Goal: Communication & Community: Answer question/provide support

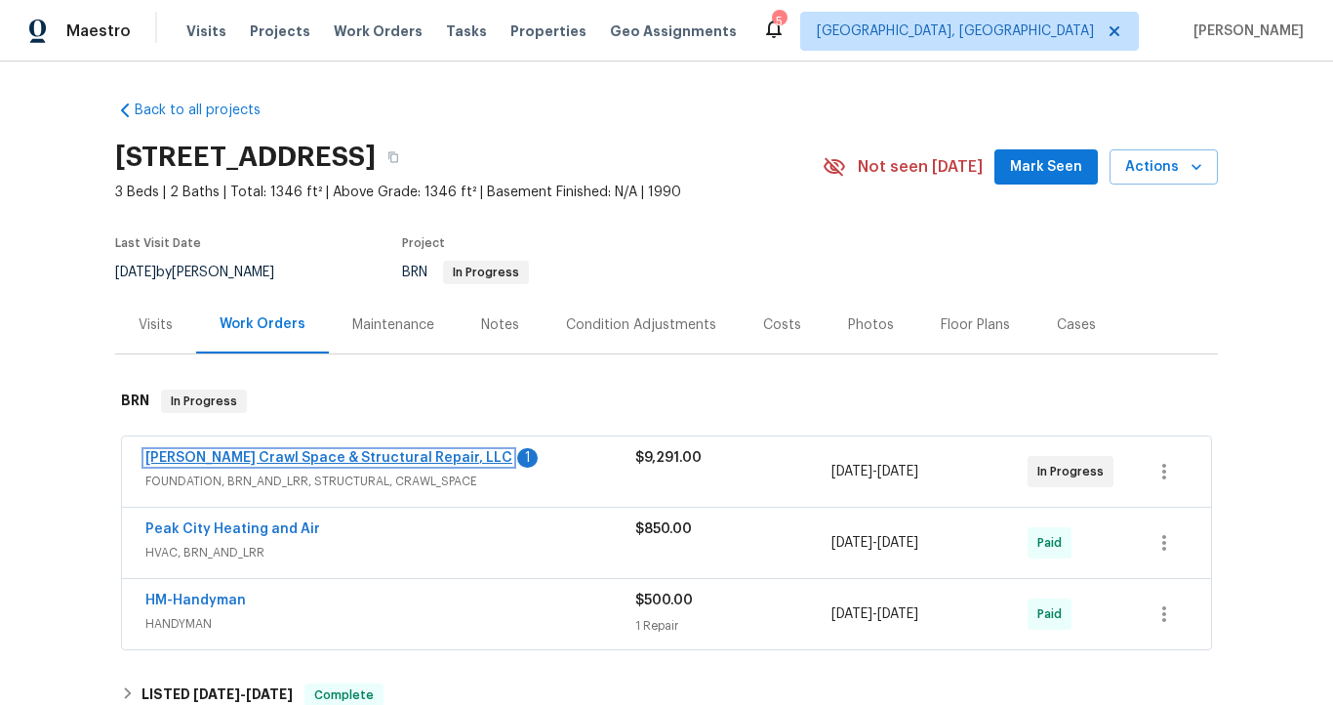
click at [309, 451] on link "Falcone Crawl Space & Structural Repair, LLC" at bounding box center [328, 458] width 367 height 14
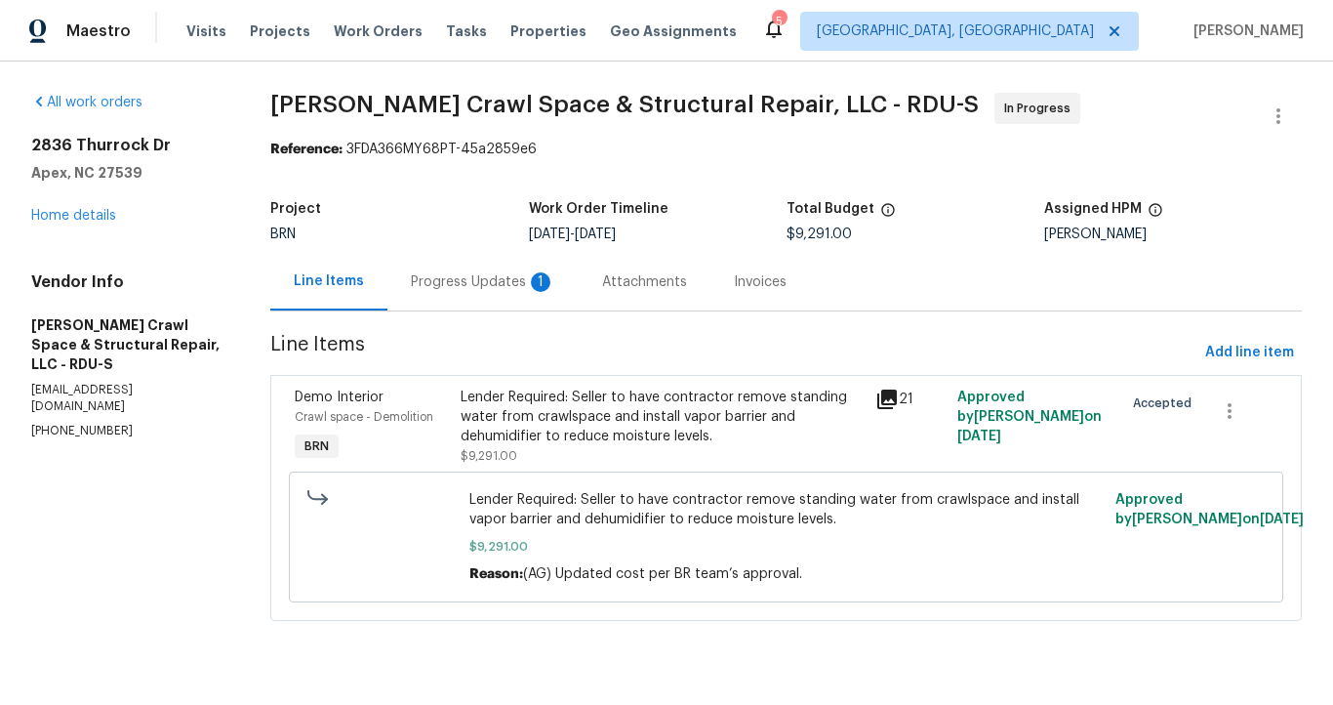
click at [471, 277] on div "Progress Updates 1" at bounding box center [483, 282] width 144 height 20
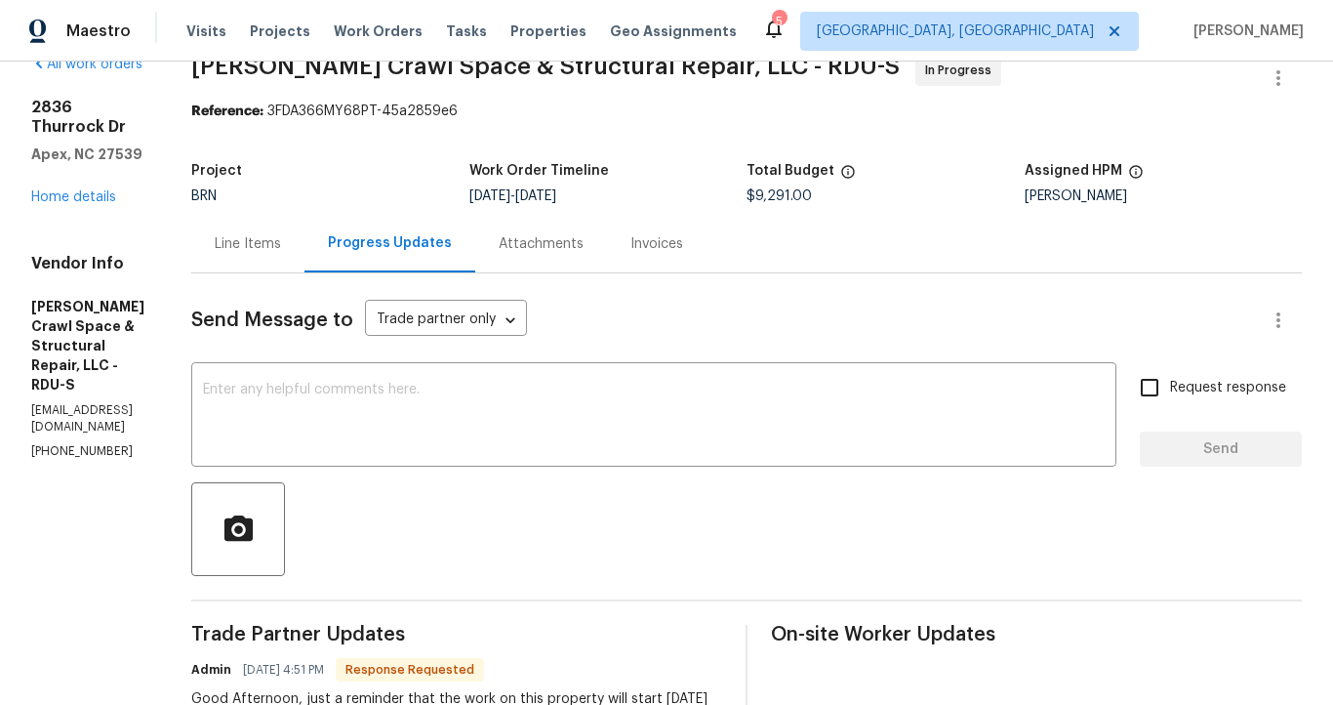
scroll to position [20, 0]
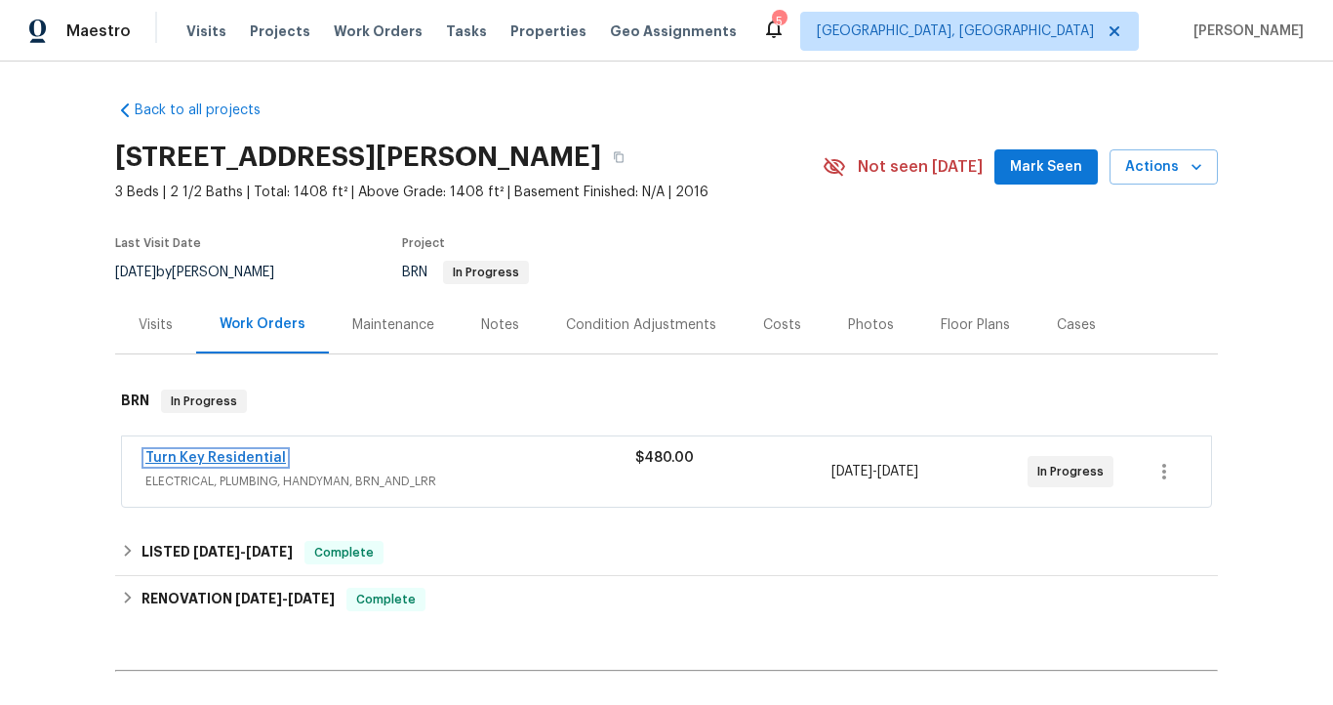
click at [259, 458] on link "Turn Key Residential" at bounding box center [215, 458] width 141 height 14
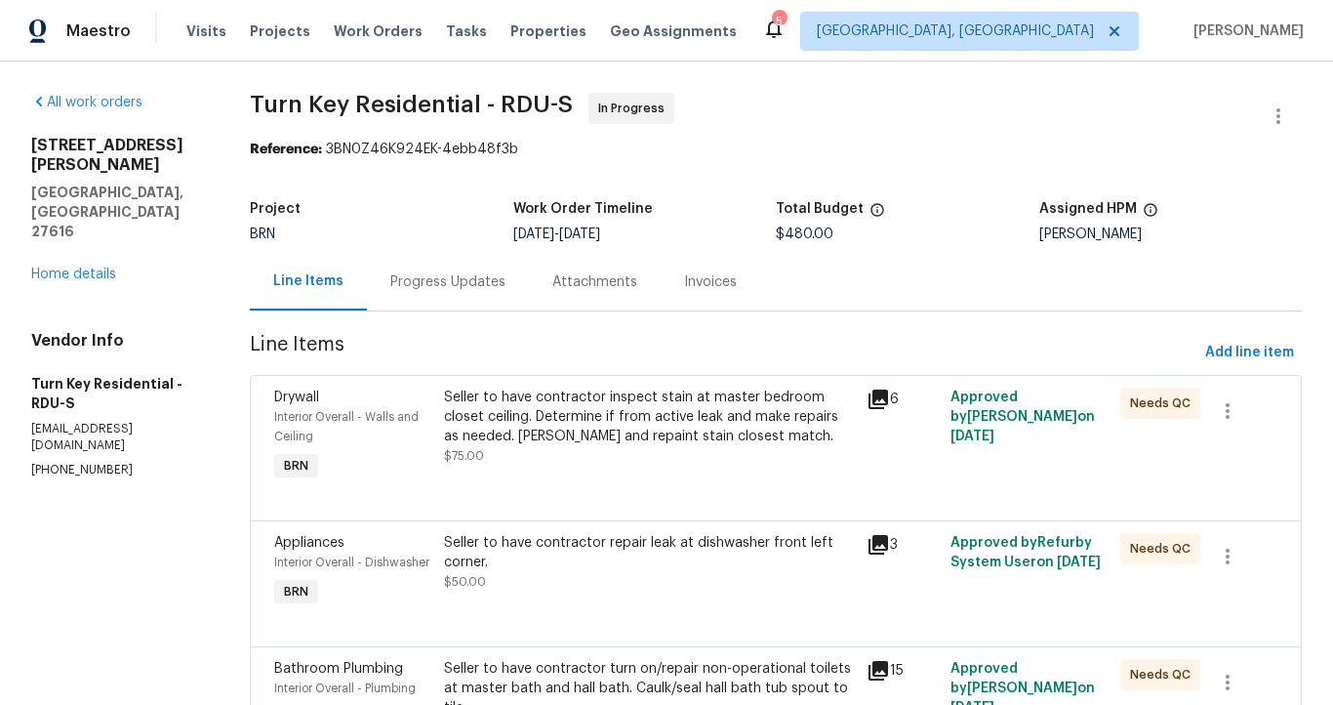
click at [459, 286] on div "Progress Updates" at bounding box center [447, 282] width 115 height 20
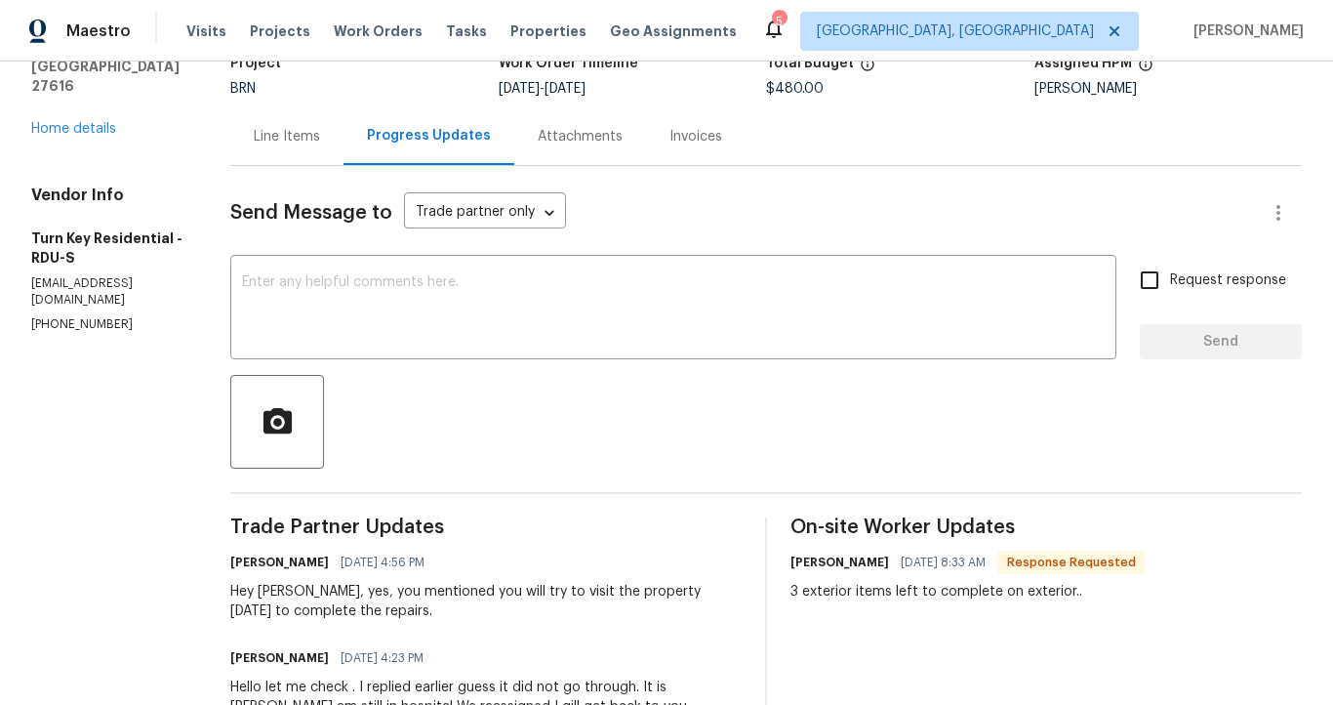
scroll to position [147, 0]
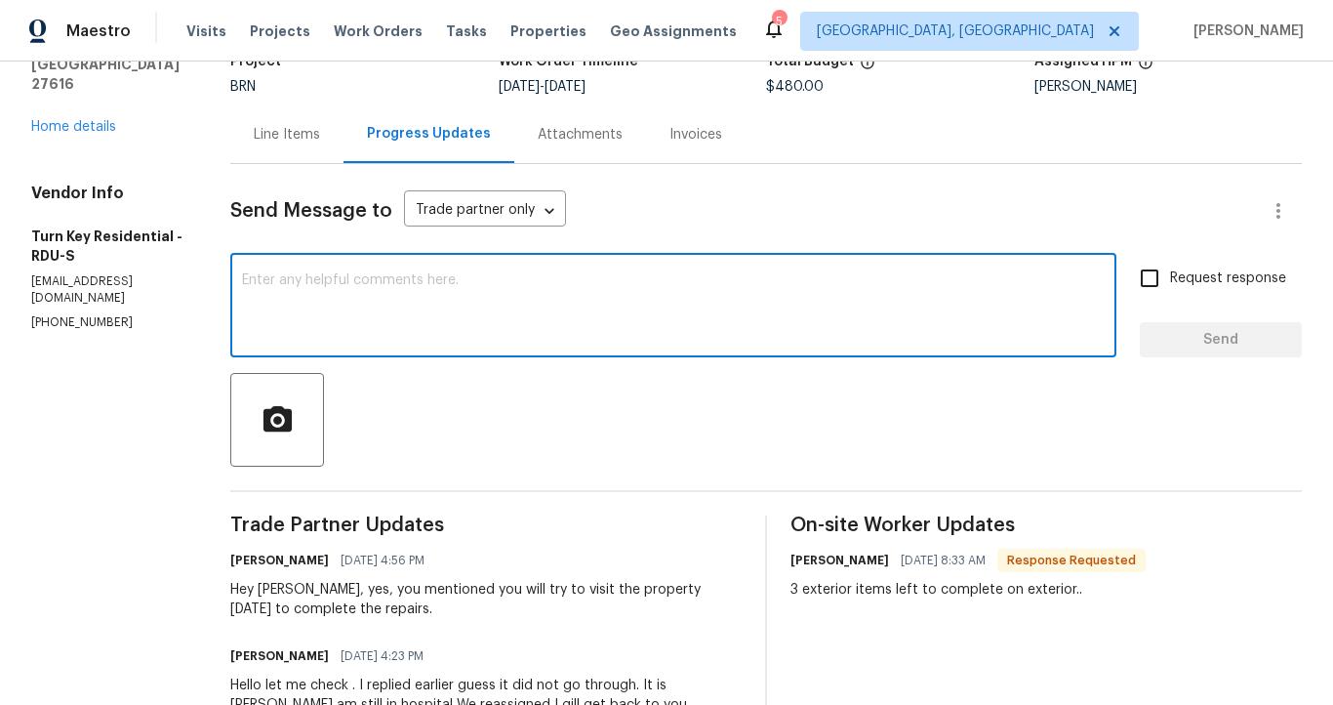
click at [327, 279] on textarea at bounding box center [673, 307] width 863 height 68
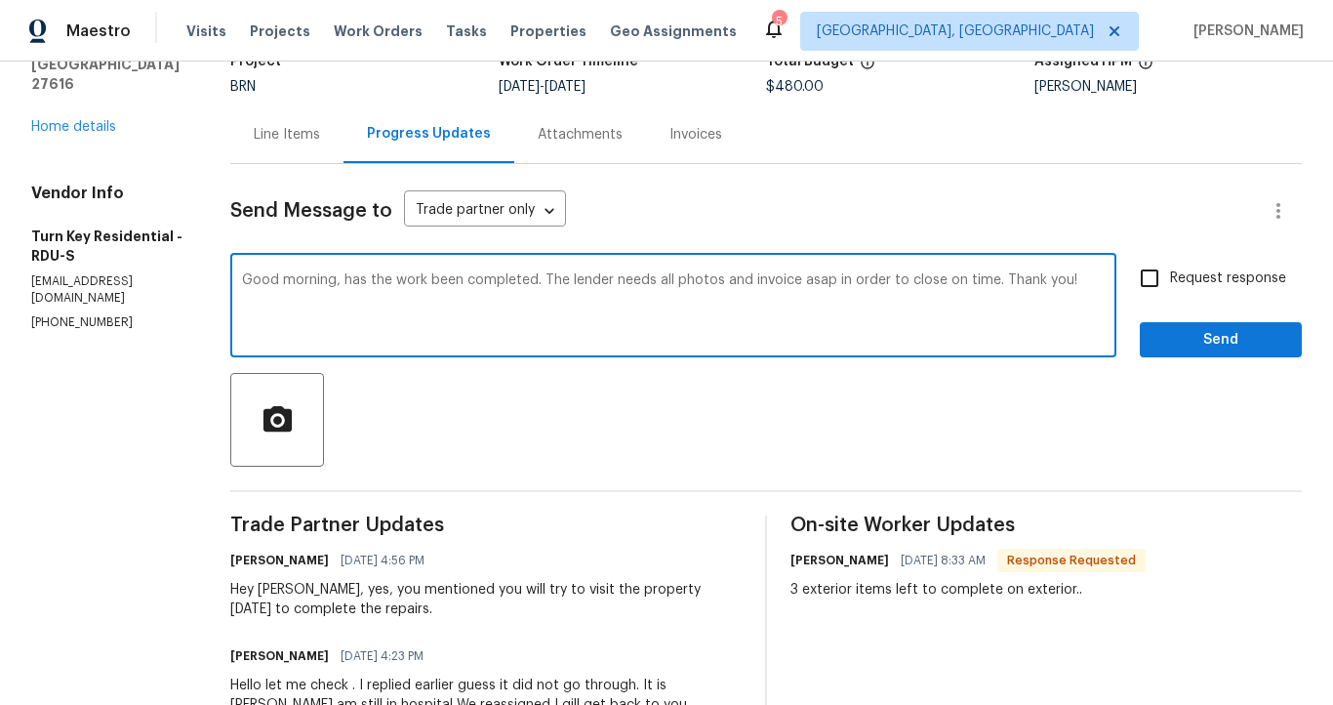
type textarea "Good morning, has the work been completed. The lender needs all photos and invo…"
click at [1196, 341] on span "Send" at bounding box center [1220, 340] width 131 height 24
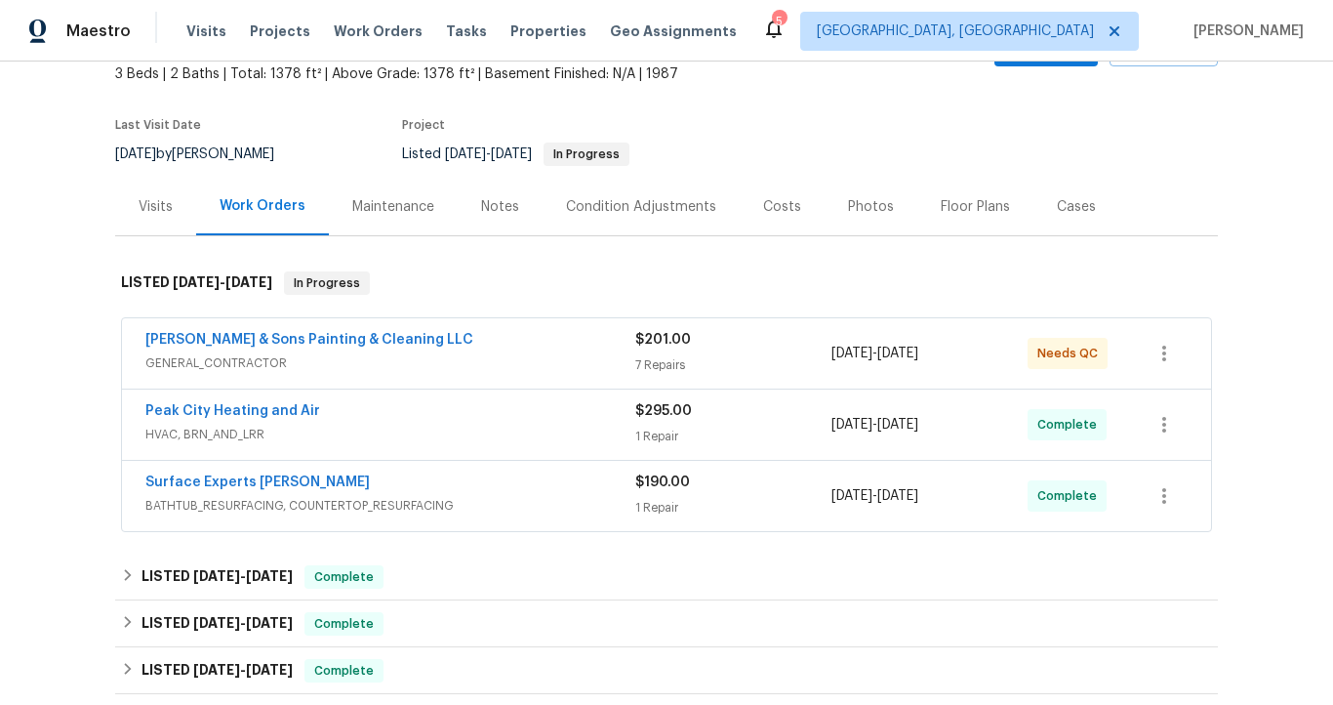
scroll to position [116, 0]
click at [292, 433] on span "HVAC, BRN_AND_LRR" at bounding box center [390, 436] width 490 height 20
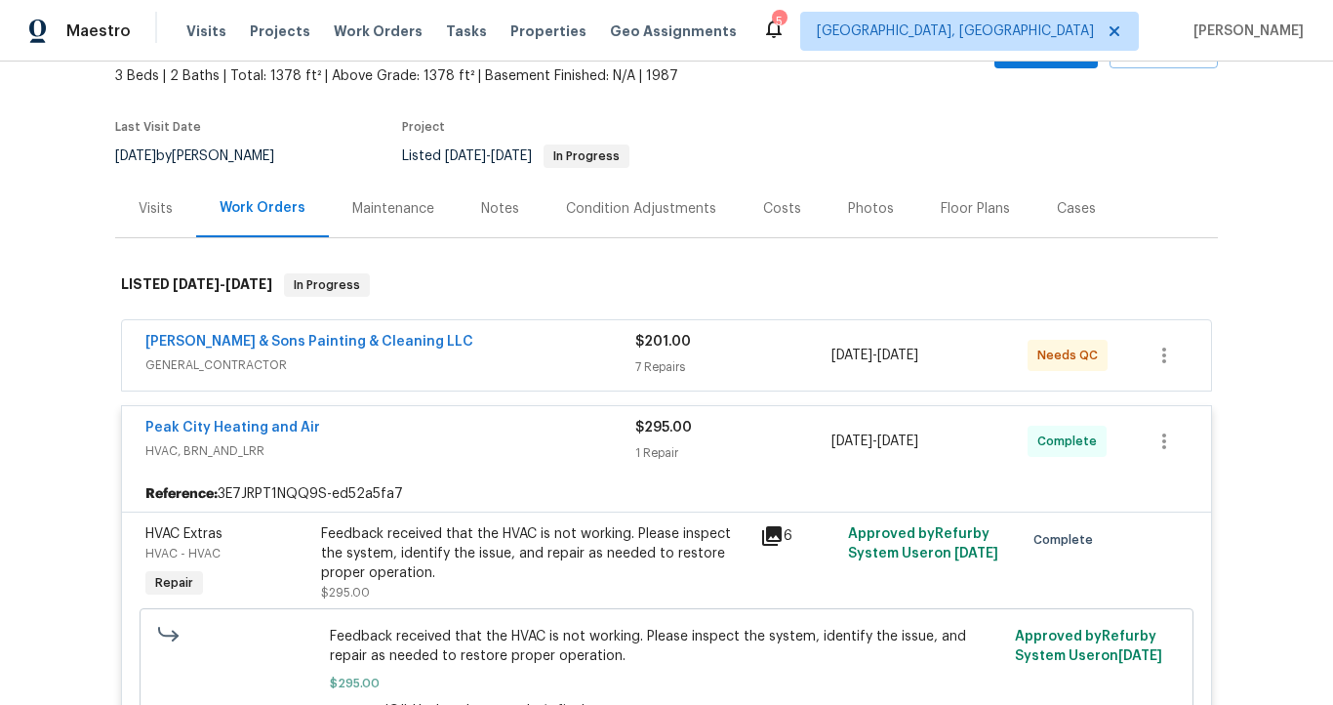
click at [328, 450] on span "HVAC, BRN_AND_LRR" at bounding box center [390, 451] width 490 height 20
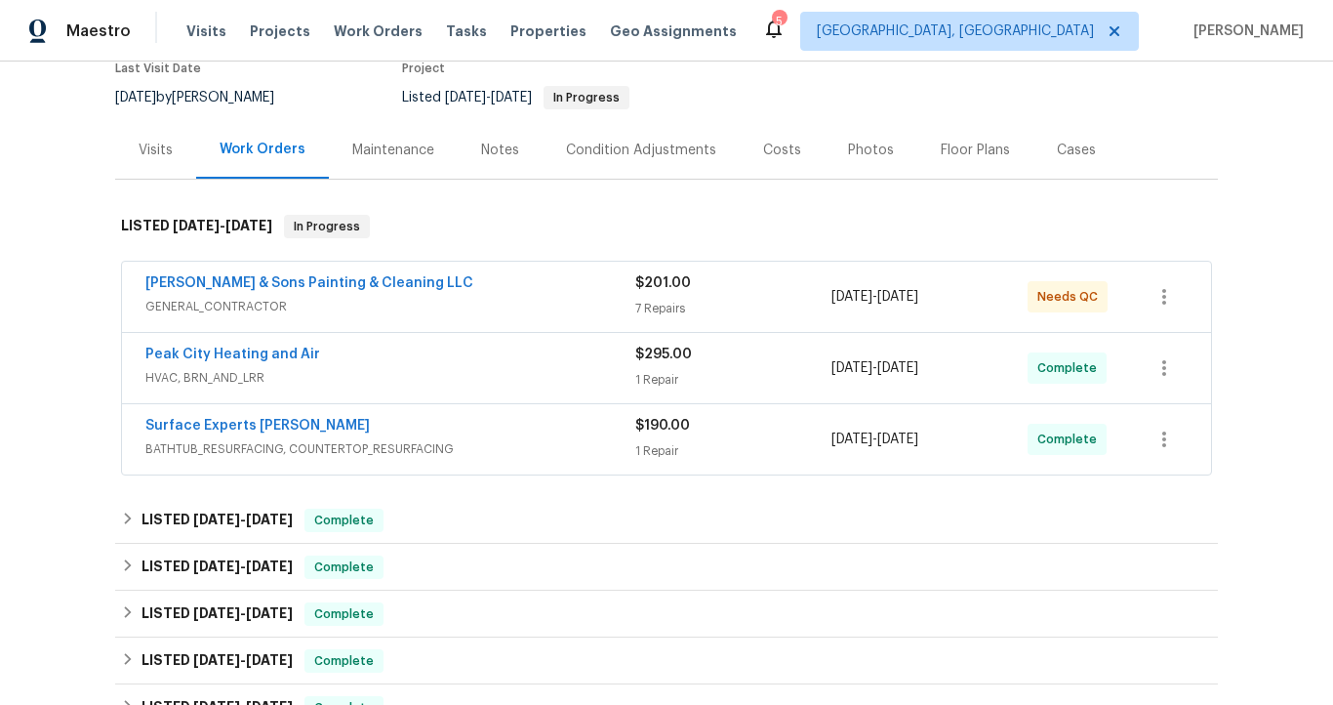
scroll to position [179, 0]
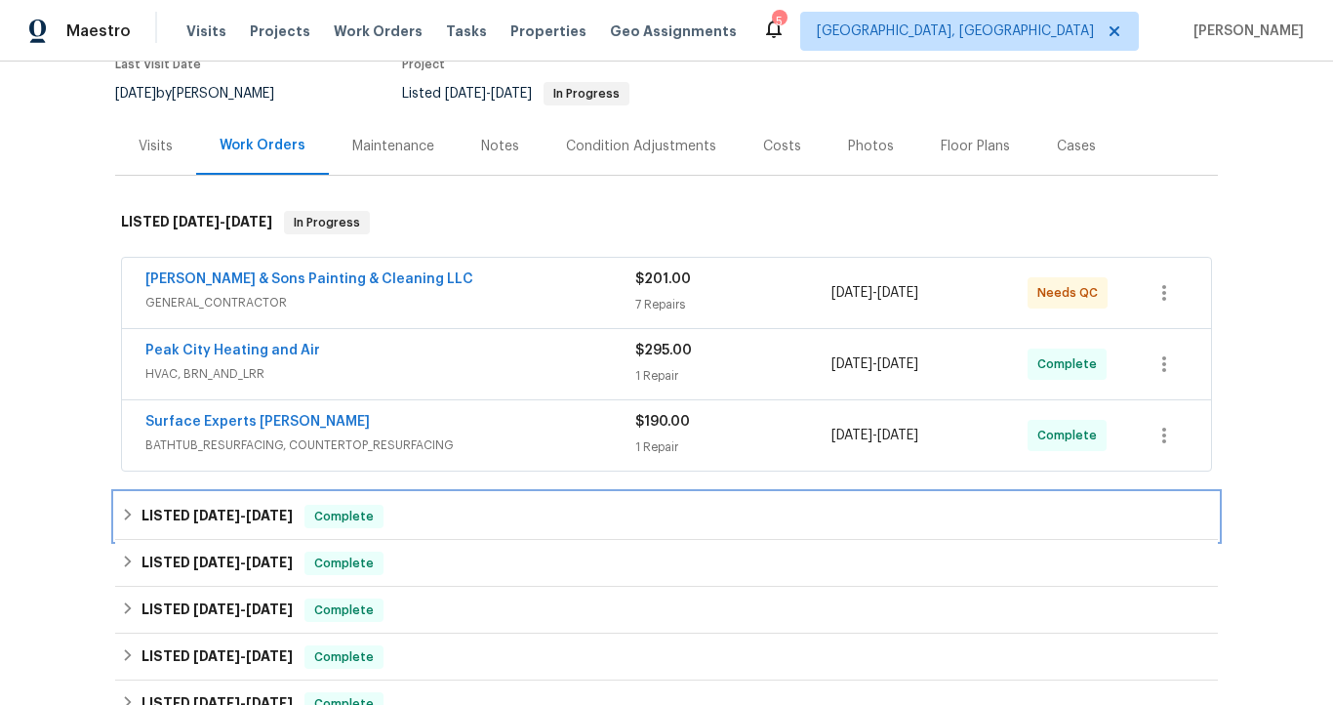
click at [263, 520] on span "[DATE]" at bounding box center [269, 515] width 47 height 14
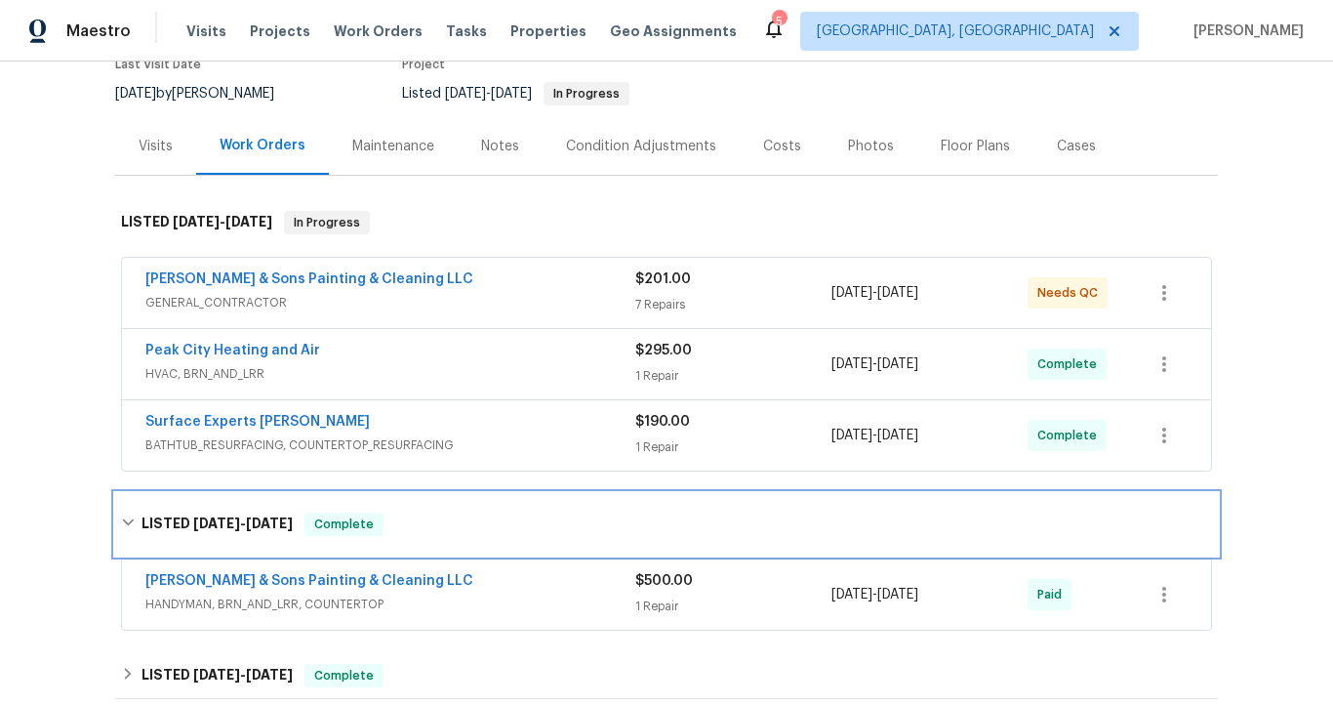
click at [263, 520] on span "[DATE]" at bounding box center [269, 523] width 47 height 14
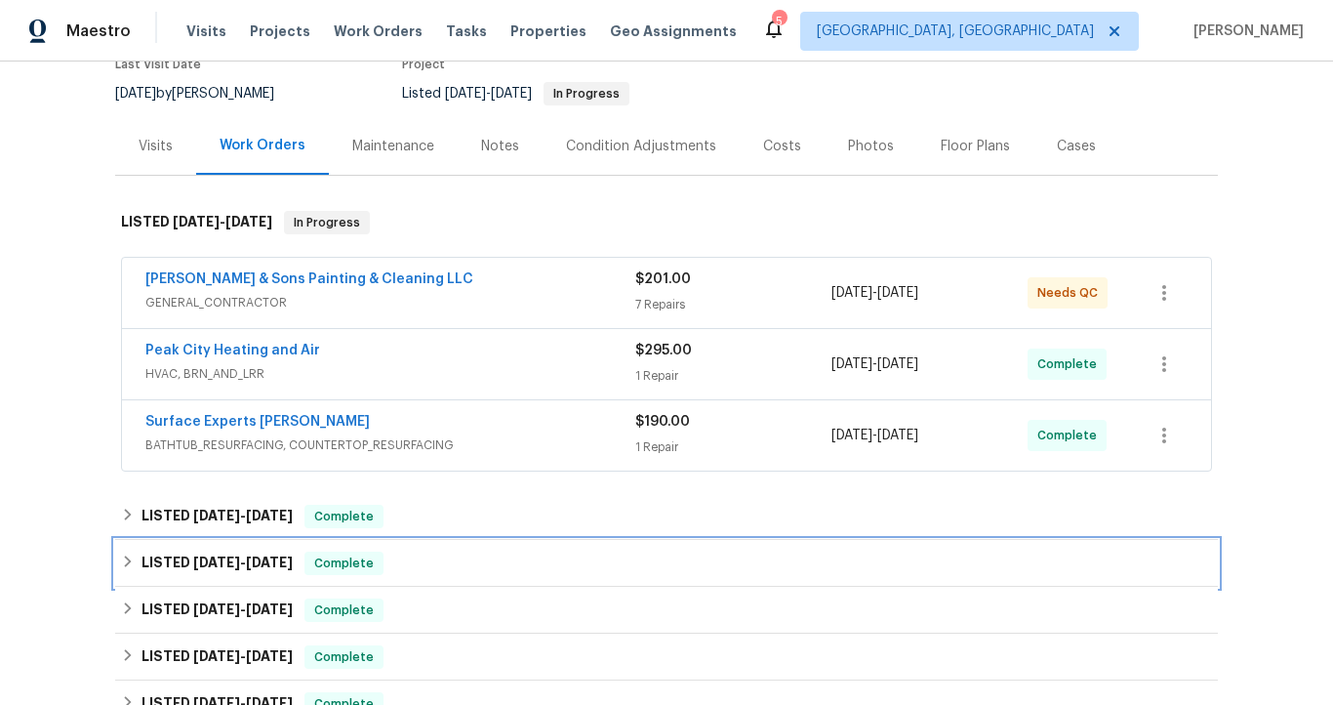
click at [265, 559] on span "[DATE]" at bounding box center [269, 562] width 47 height 14
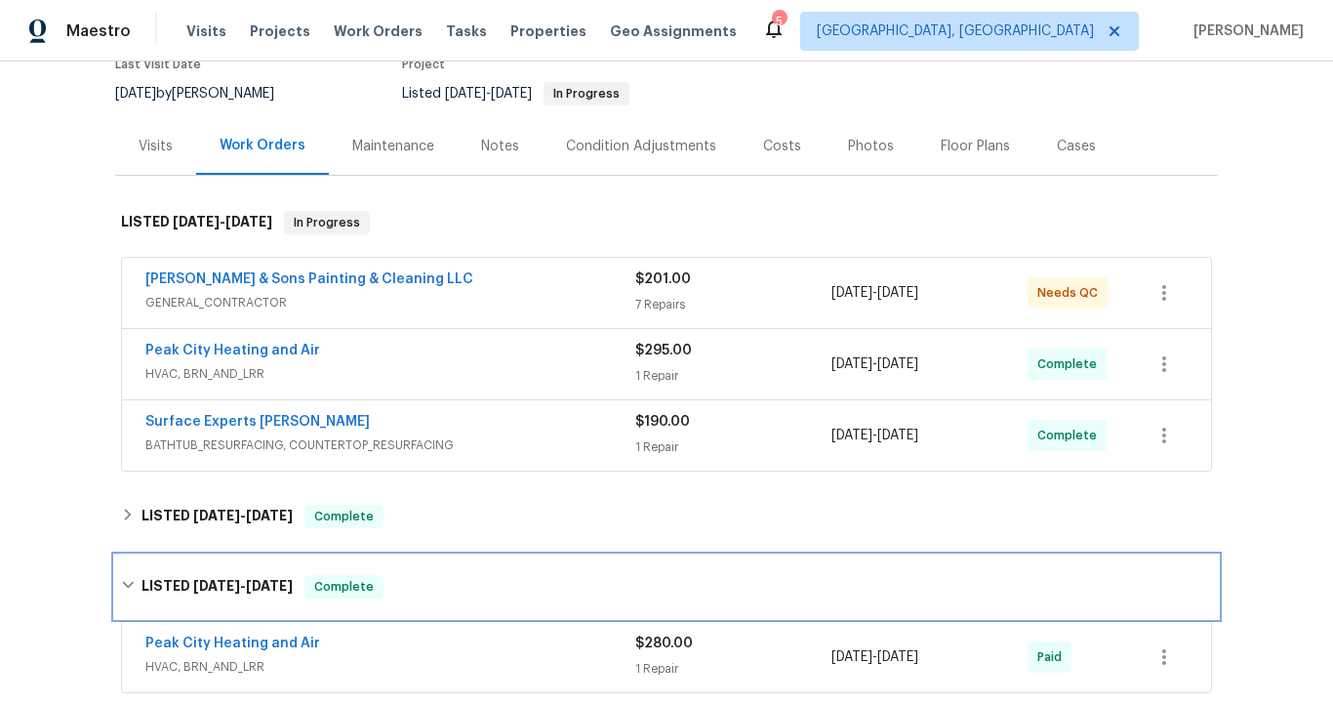
click at [271, 585] on span "[DATE]" at bounding box center [269, 586] width 47 height 14
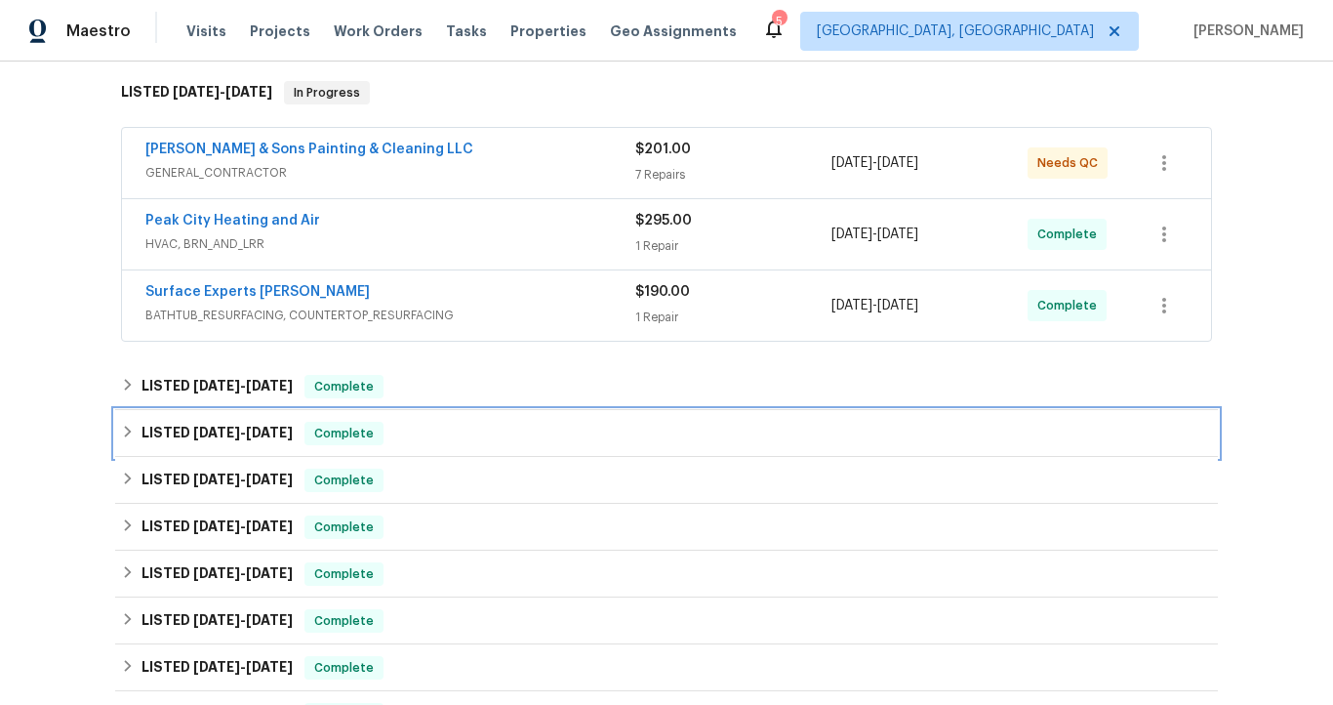
scroll to position [0, 0]
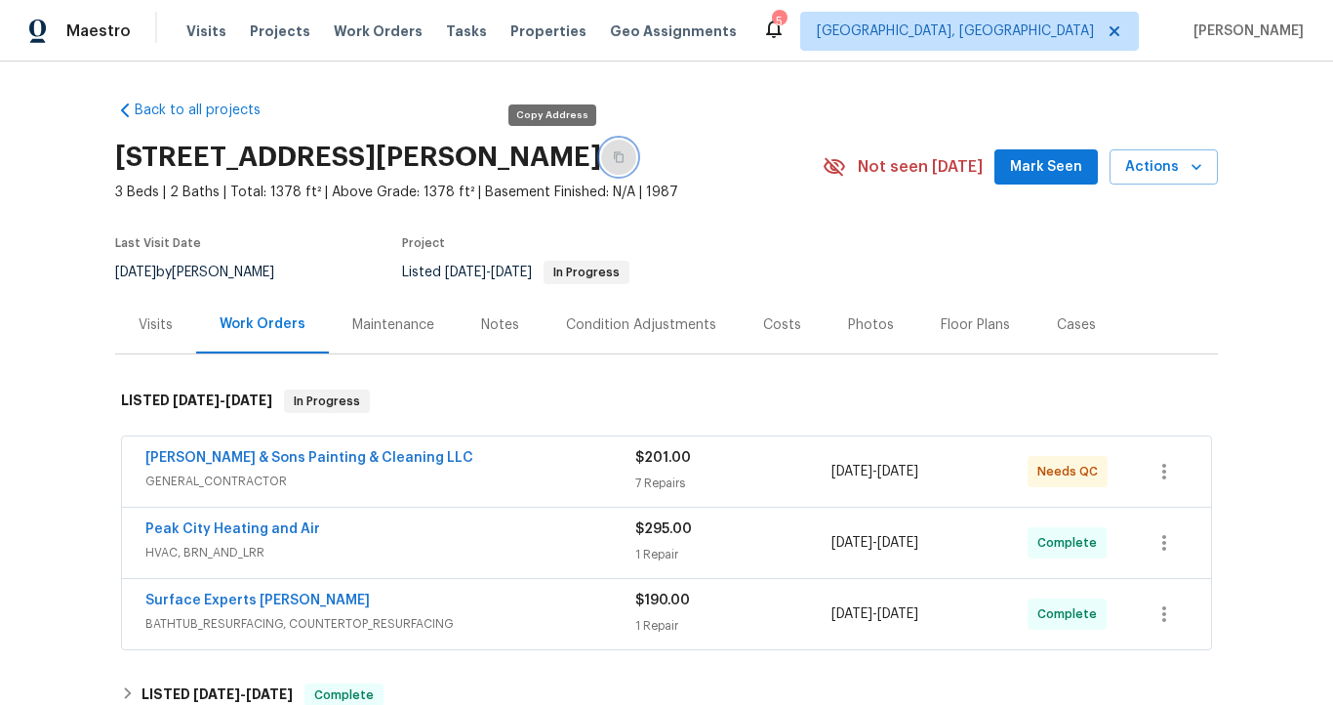
click at [613, 156] on icon "button" at bounding box center [619, 157] width 12 height 12
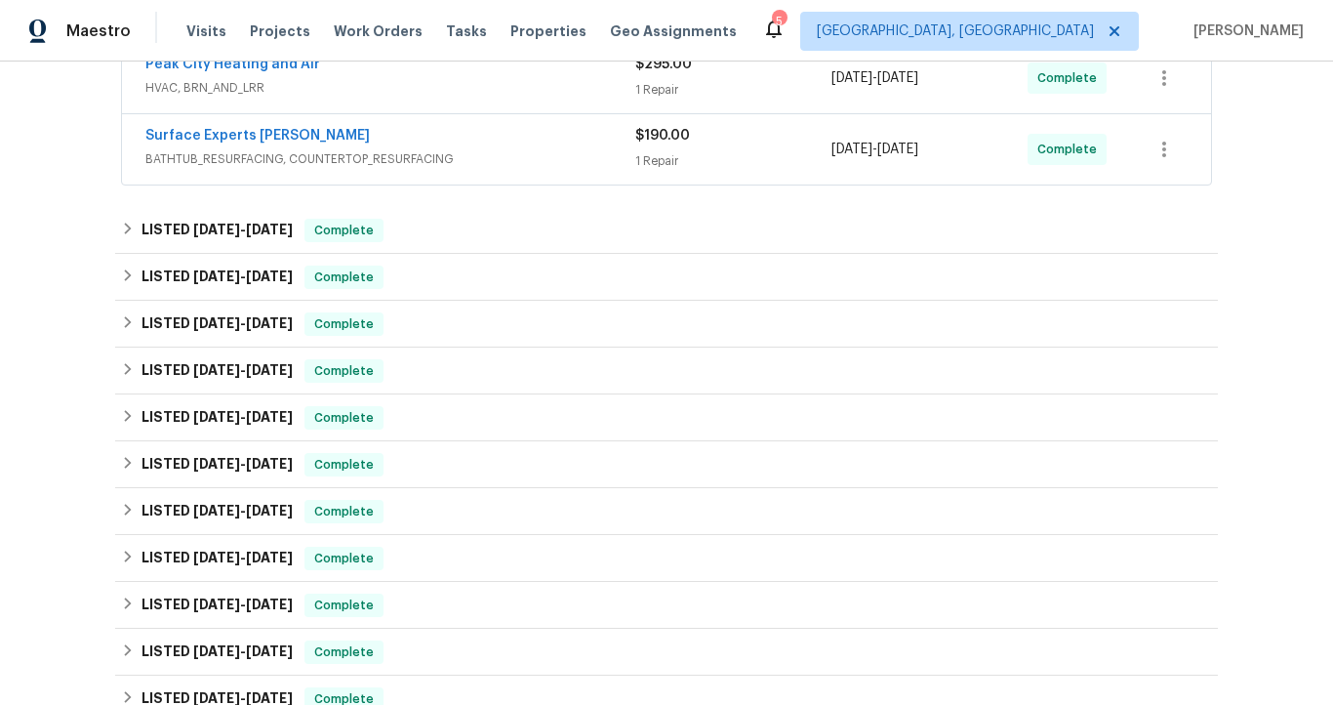
scroll to position [483, 0]
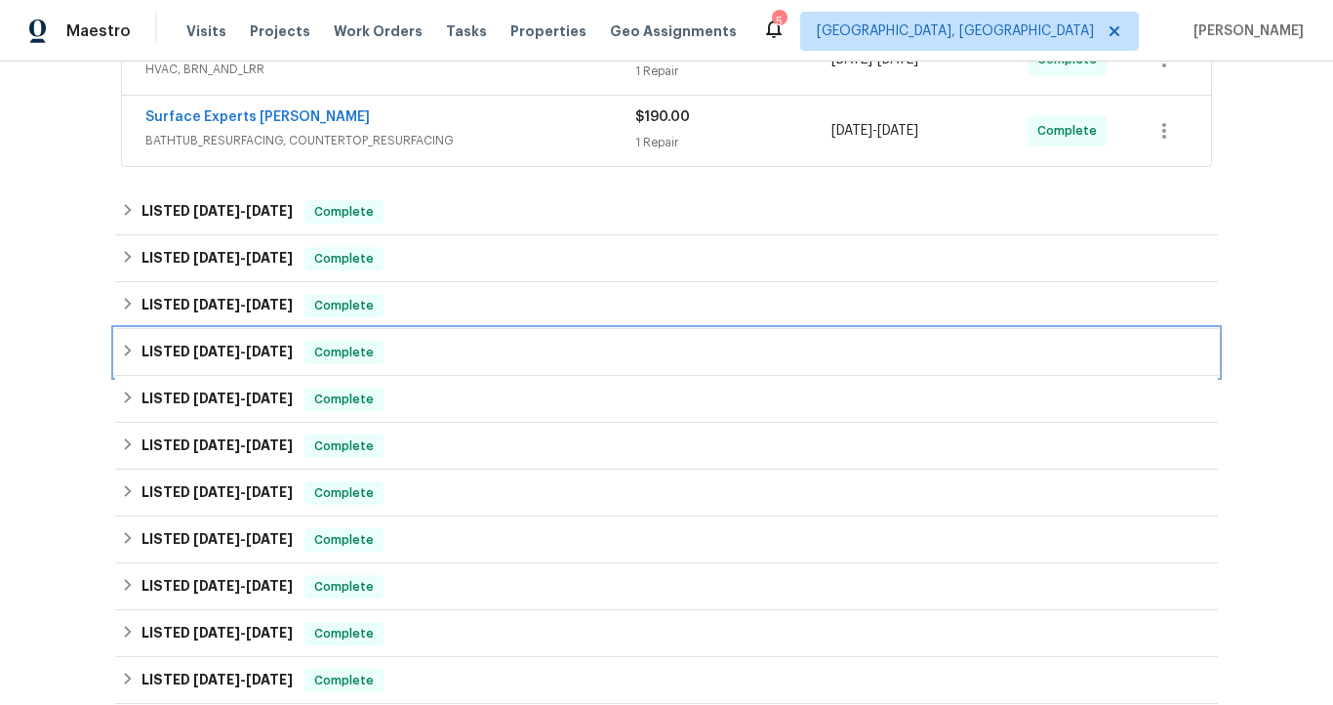
click at [270, 356] on span "[DATE]" at bounding box center [269, 351] width 47 height 14
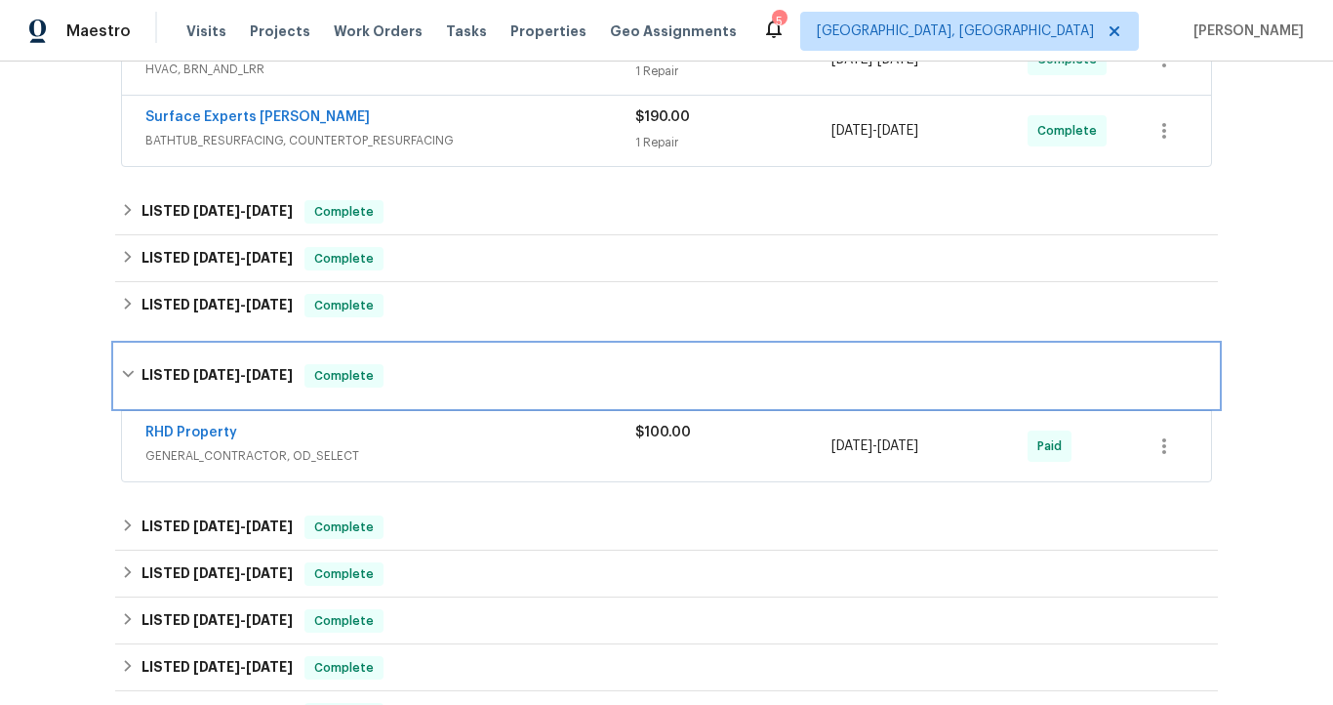
click at [270, 356] on div "LISTED [DATE] - [DATE] Complete" at bounding box center [666, 375] width 1103 height 62
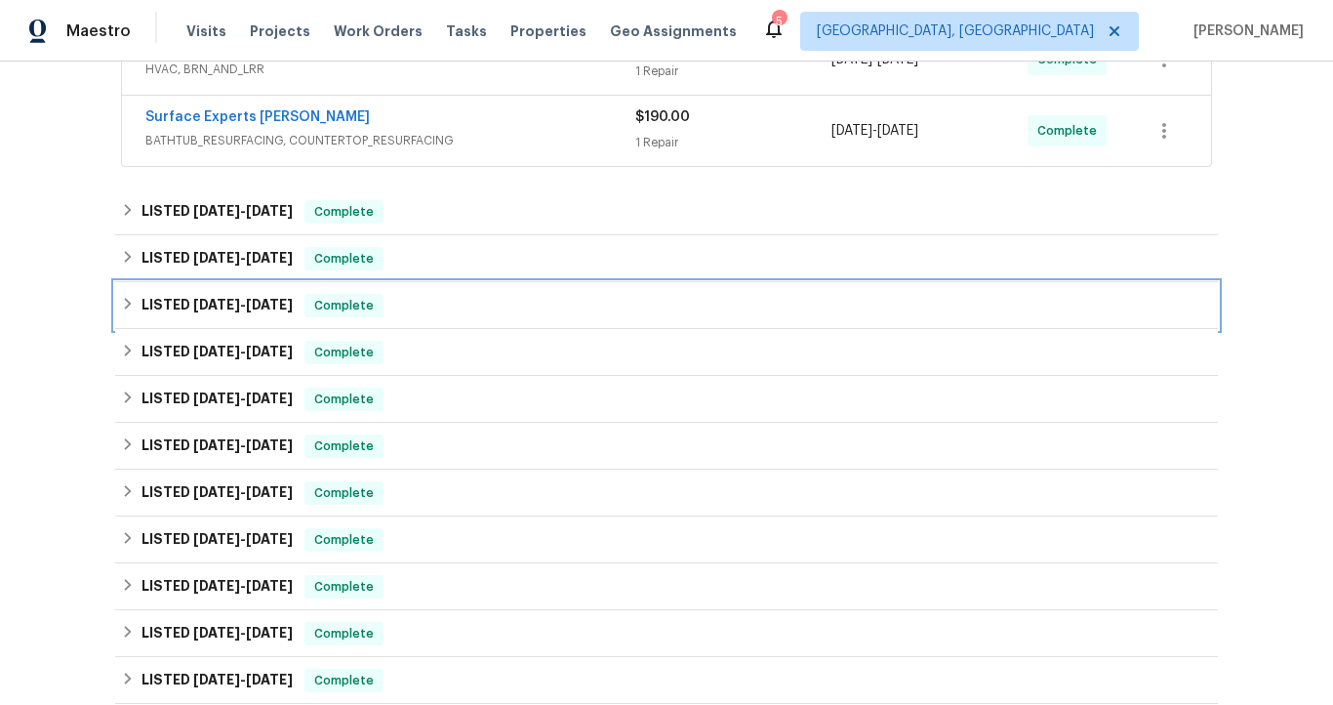
click at [265, 305] on span "[DATE]" at bounding box center [269, 305] width 47 height 14
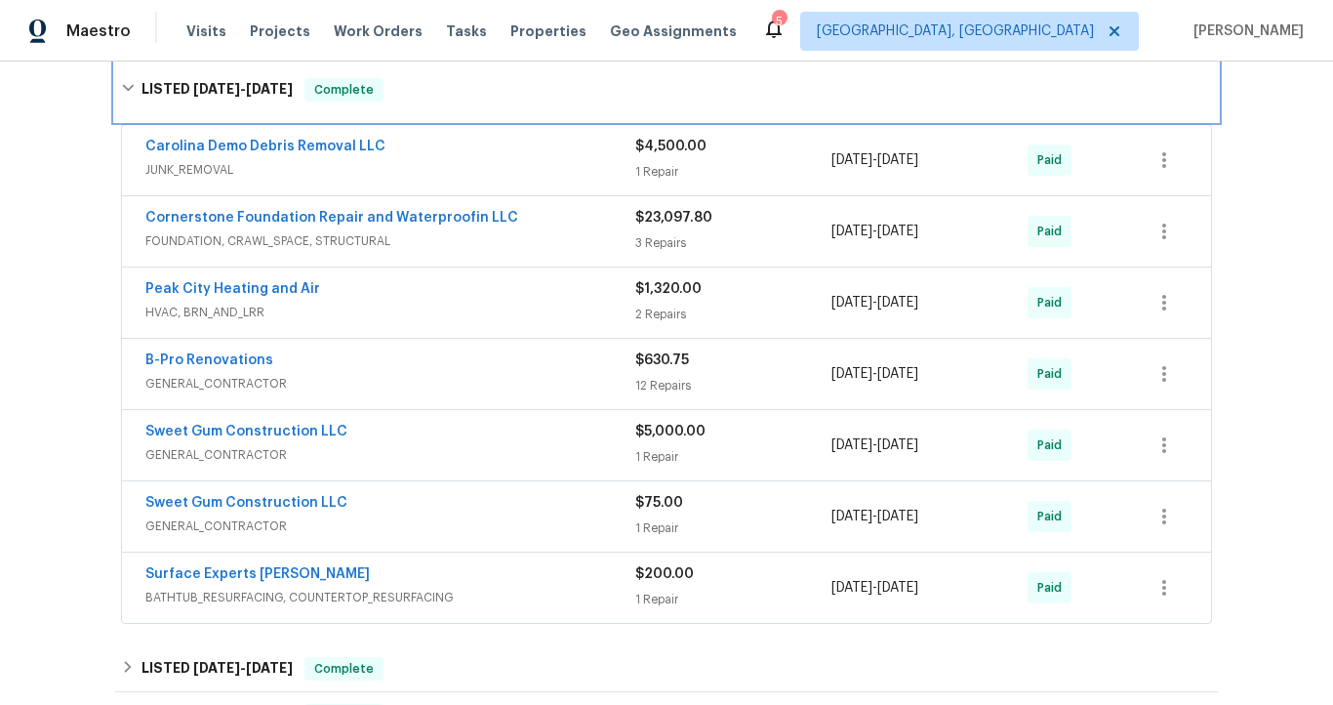
scroll to position [727, 0]
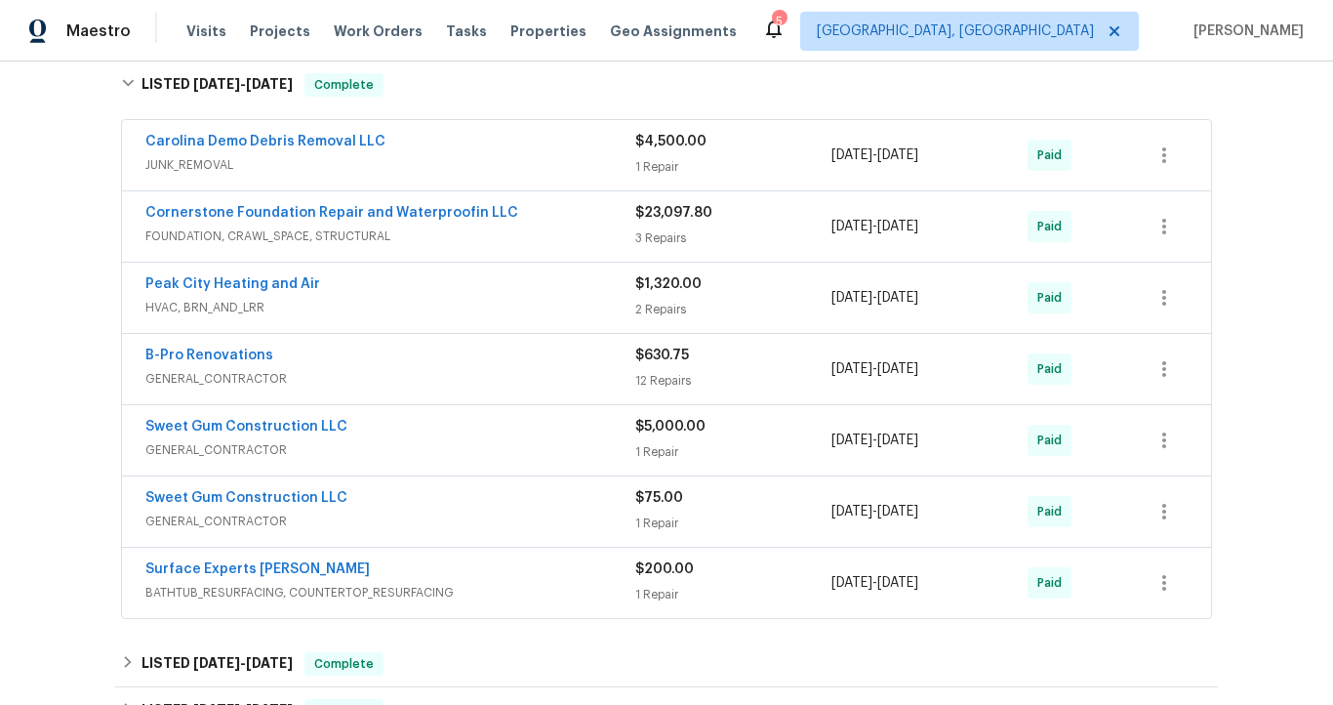
click at [312, 235] on span "FOUNDATION, CRAWL_SPACE, STRUCTURAL" at bounding box center [390, 236] width 490 height 20
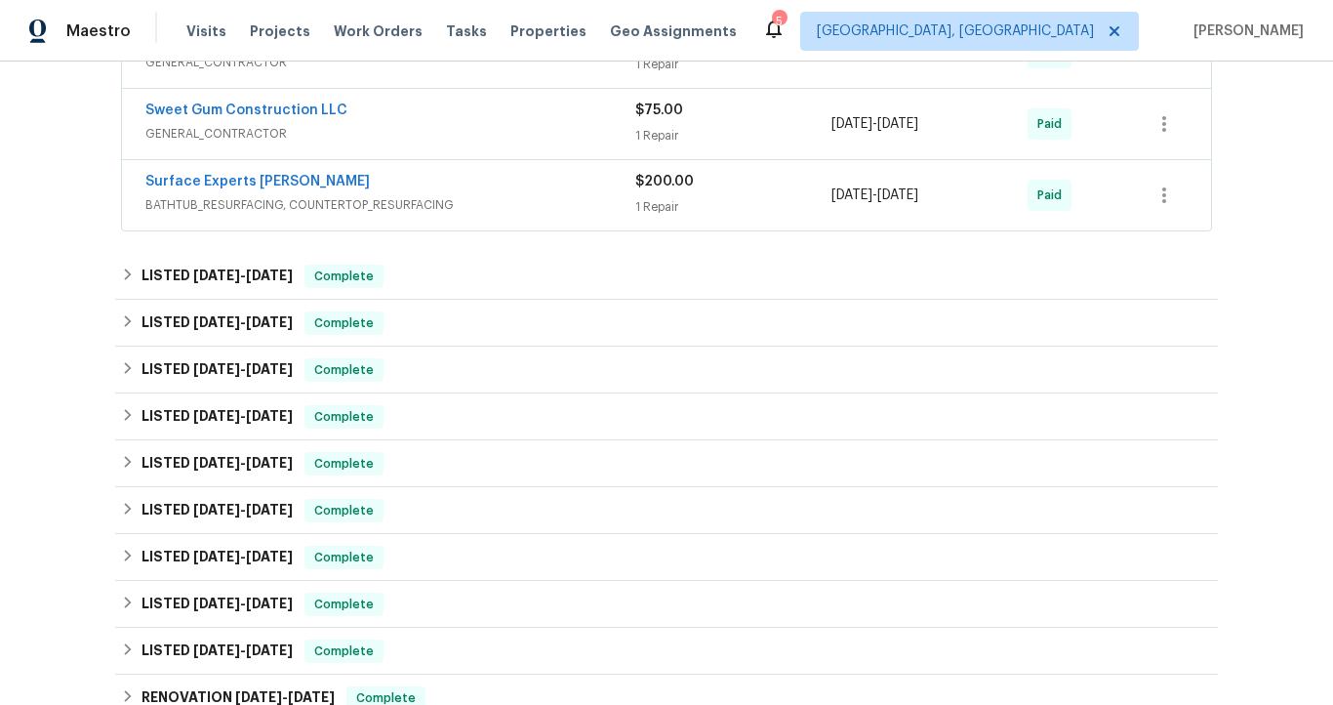
scroll to position [1632, 0]
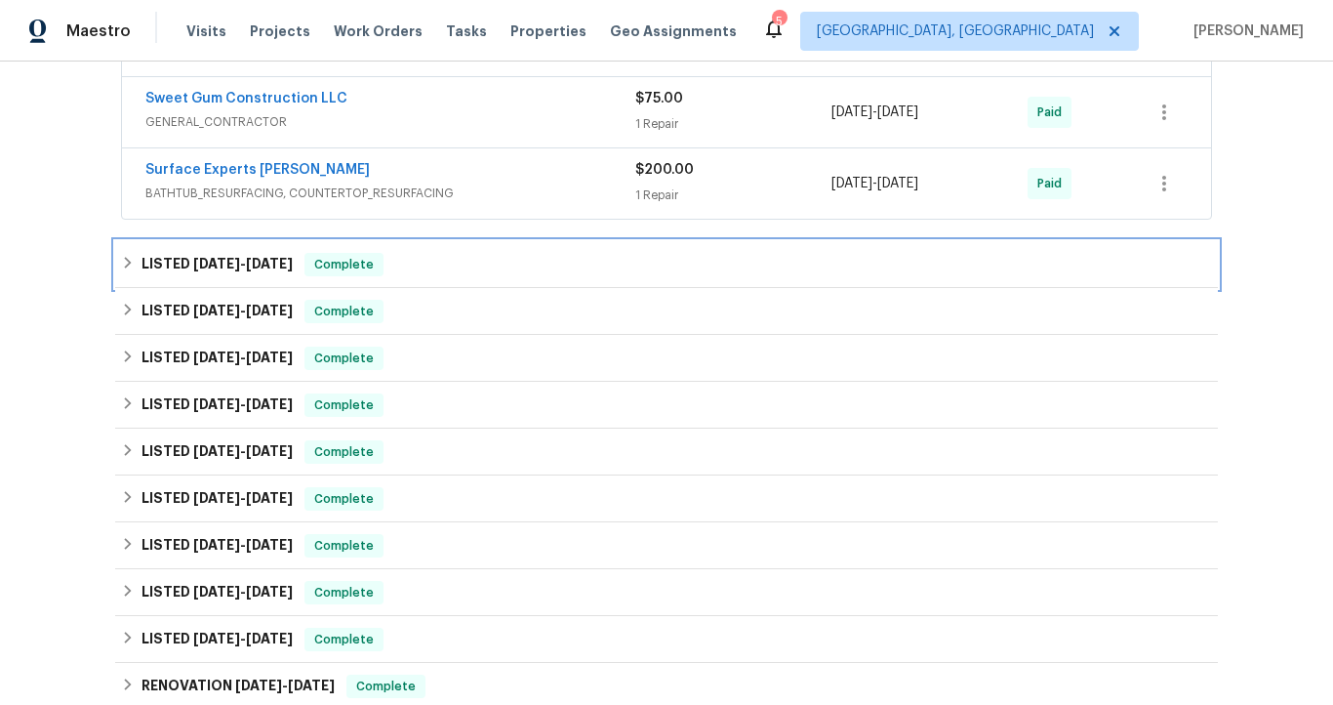
click at [265, 273] on h6 "LISTED [DATE] - [DATE]" at bounding box center [217, 264] width 151 height 23
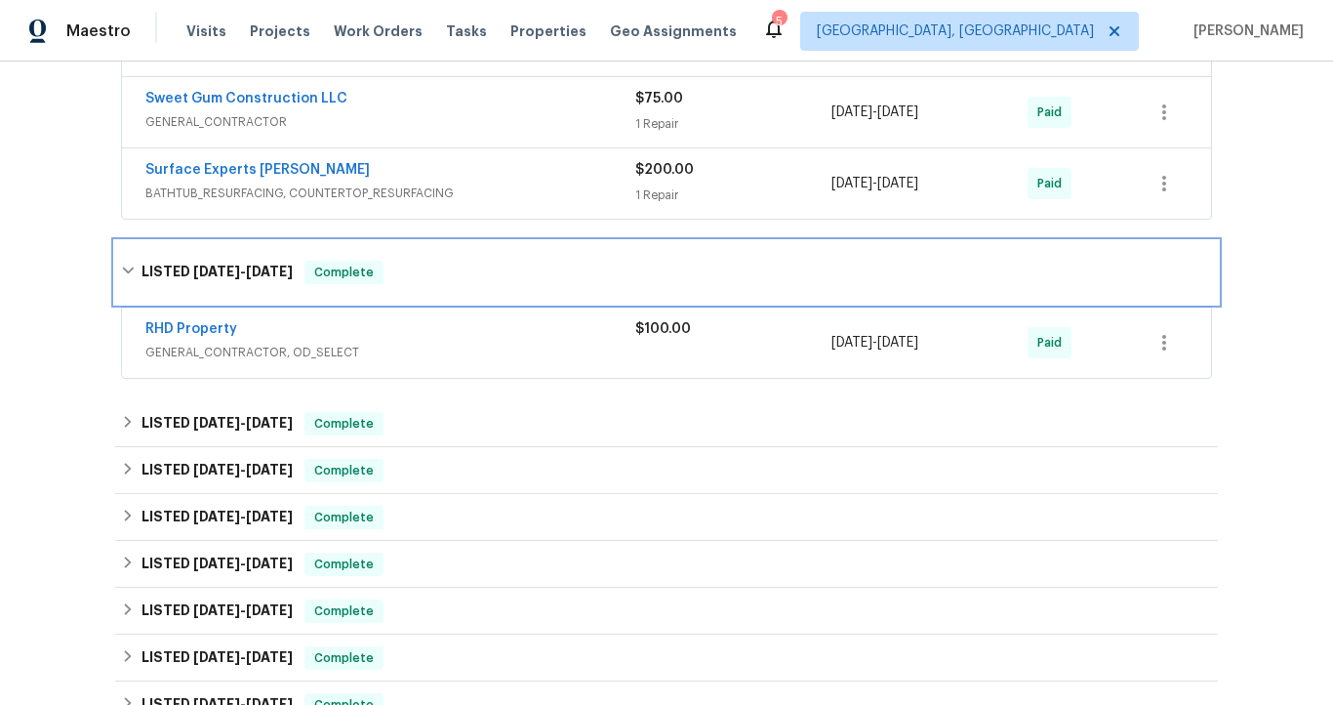
click at [266, 275] on span "[DATE]" at bounding box center [269, 271] width 47 height 14
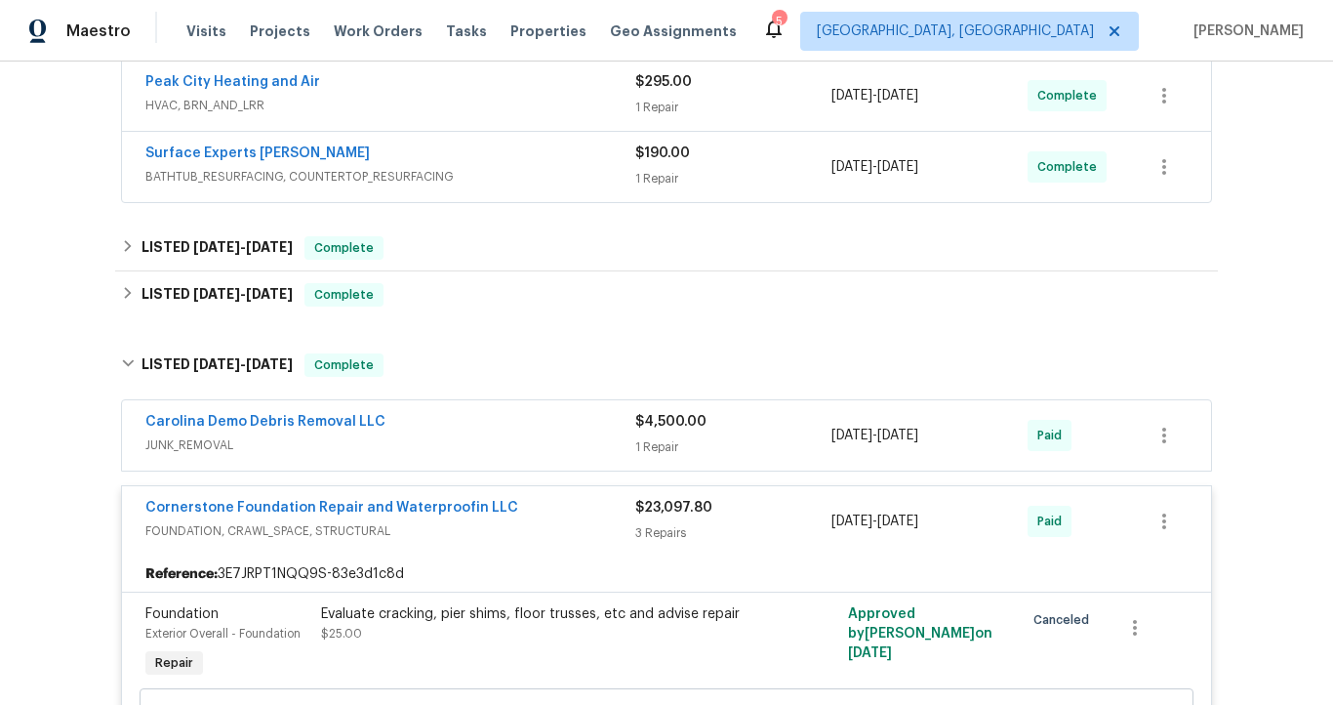
scroll to position [405, 0]
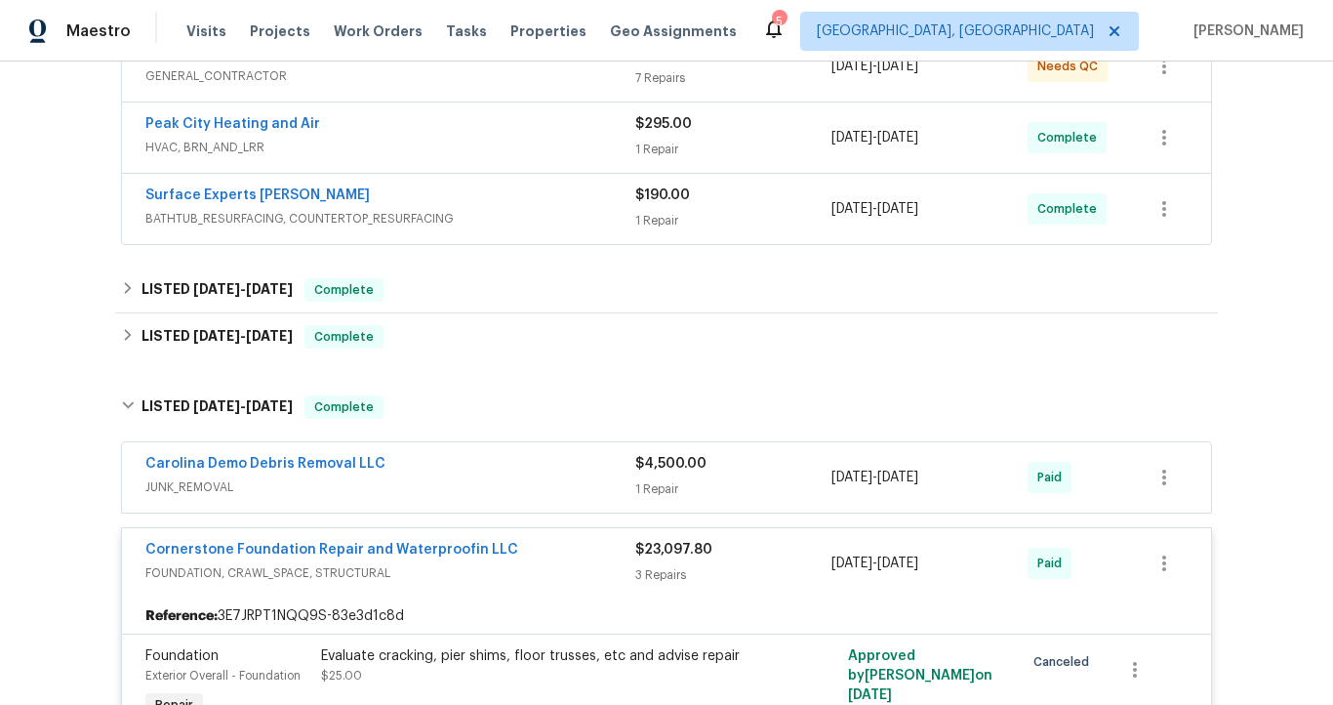
click at [59, 431] on div "Back to all projects [STREET_ADDRESS][PERSON_NAME] 3 Beds | 2 Baths | Total: 13…" at bounding box center [666, 382] width 1333 height 643
